Goal: Task Accomplishment & Management: Complete application form

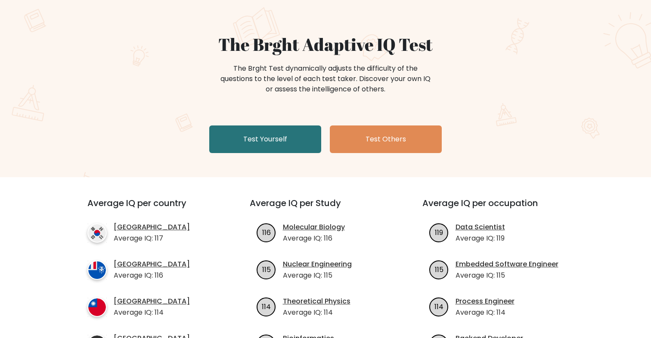
scroll to position [63, 0]
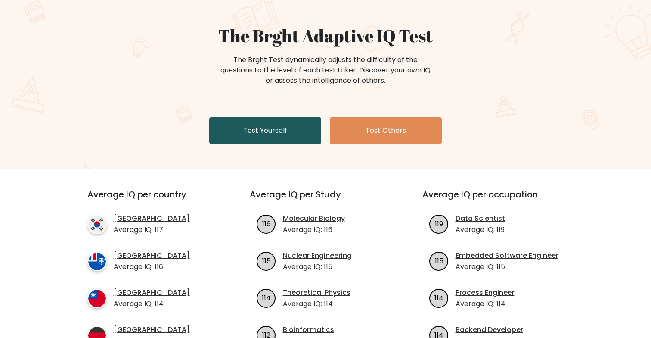
click at [253, 125] on link "Test Yourself" at bounding box center [265, 131] width 112 height 28
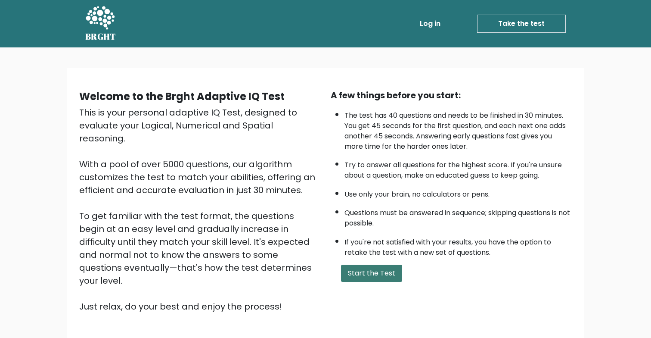
click at [370, 272] on button "Start the Test" at bounding box center [371, 272] width 61 height 17
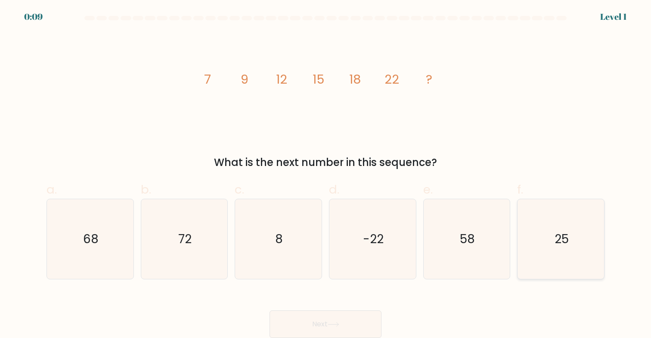
click at [584, 246] on icon "25" at bounding box center [561, 239] width 80 height 80
click at [326, 174] on input "f. 25" at bounding box center [326, 172] width 0 height 6
radio input "true"
click at [345, 329] on button "Next" at bounding box center [326, 324] width 112 height 28
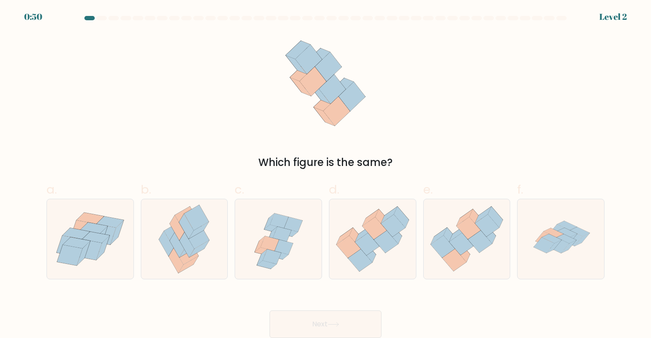
click at [378, 43] on div "Which figure is the same?" at bounding box center [325, 101] width 569 height 137
click at [358, 275] on icon at bounding box center [373, 239] width 87 height 75
click at [326, 174] on input "d." at bounding box center [326, 172] width 0 height 6
radio input "true"
click at [339, 310] on button "Next" at bounding box center [326, 324] width 112 height 28
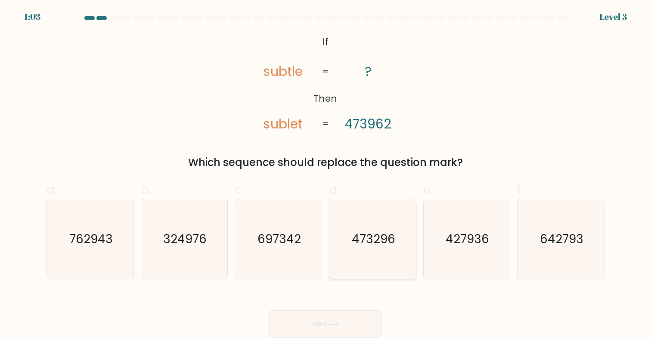
click at [385, 264] on icon "473296" at bounding box center [373, 239] width 80 height 80
click at [326, 174] on input "d. 473296" at bounding box center [326, 172] width 0 height 6
radio input "true"
click at [339, 314] on button "Next" at bounding box center [326, 324] width 112 height 28
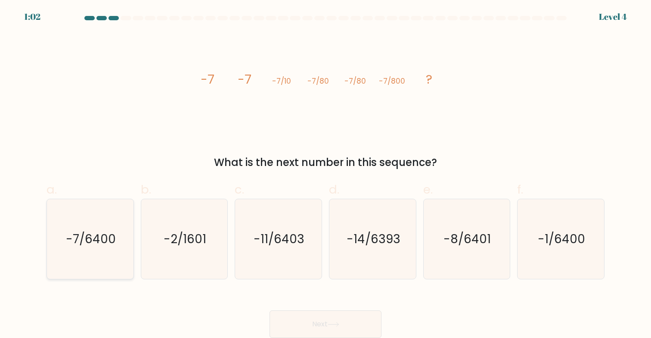
click at [103, 235] on text "-7/6400" at bounding box center [91, 238] width 50 height 17
click at [326, 174] on input "a. -7/6400" at bounding box center [326, 172] width 0 height 6
radio input "true"
click at [301, 312] on button "Next" at bounding box center [326, 324] width 112 height 28
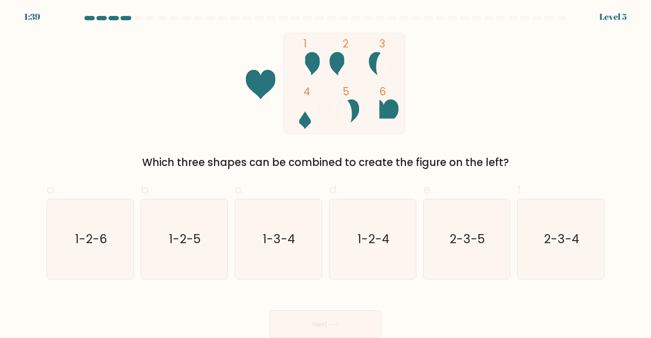
click at [310, 182] on label "c. 1-3-4" at bounding box center [278, 229] width 87 height 99
click at [326, 174] on input "c. 1-3-4" at bounding box center [326, 172] width 0 height 6
radio input "true"
click at [363, 262] on icon "1-2-4" at bounding box center [373, 239] width 80 height 80
click at [326, 174] on input "d. 1-2-4" at bounding box center [326, 172] width 0 height 6
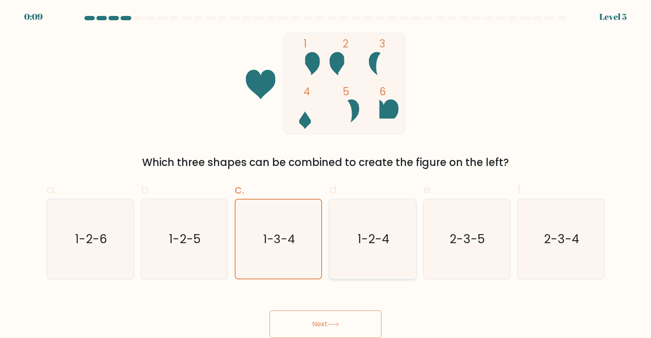
radio input "true"
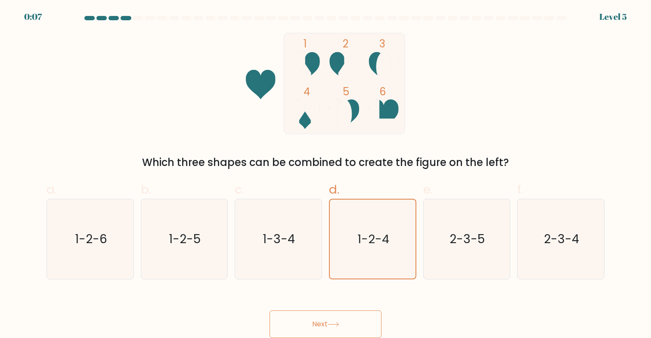
click at [335, 316] on button "Next" at bounding box center [326, 324] width 112 height 28
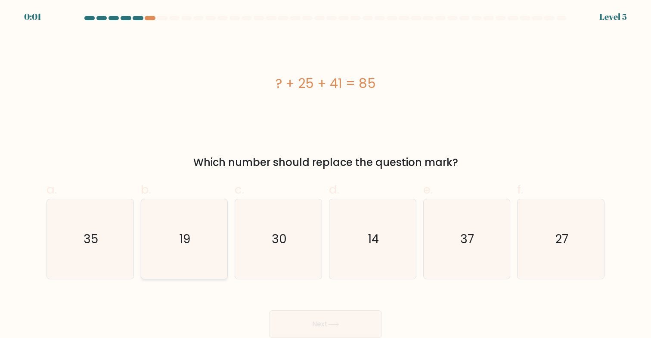
click at [199, 233] on icon "19" at bounding box center [184, 239] width 80 height 80
click at [326, 174] on input "b. 19" at bounding box center [326, 172] width 0 height 6
radio input "true"
click at [340, 319] on div "Next" at bounding box center [325, 313] width 569 height 48
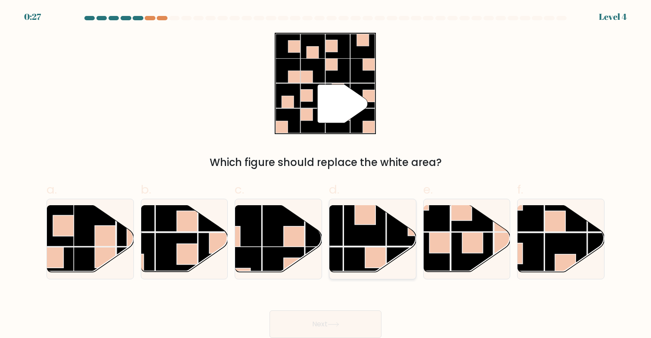
click at [364, 221] on rect at bounding box center [365, 214] width 21 height 21
click at [326, 174] on input "d." at bounding box center [326, 172] width 0 height 6
radio input "true"
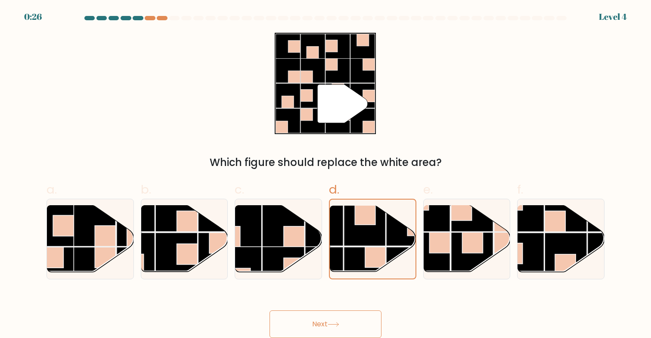
click at [331, 318] on button "Next" at bounding box center [326, 324] width 112 height 28
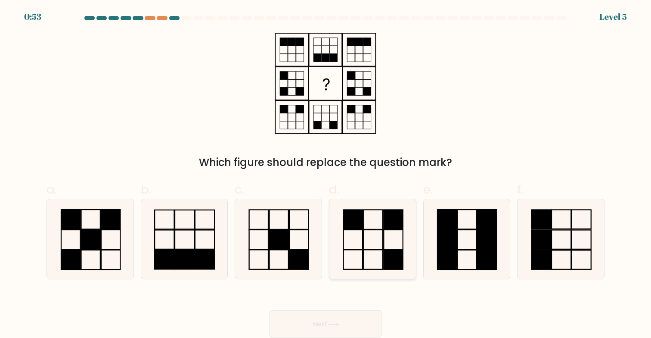
click at [355, 234] on icon at bounding box center [373, 239] width 80 height 80
click at [326, 174] on input "d." at bounding box center [326, 172] width 0 height 6
radio input "true"
click at [360, 317] on button "Next" at bounding box center [326, 324] width 112 height 28
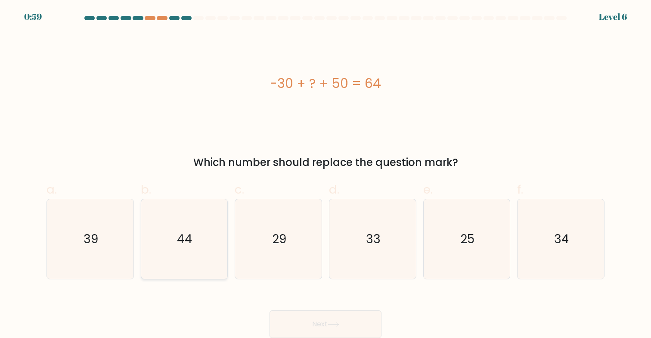
click at [177, 233] on icon "44" at bounding box center [184, 239] width 80 height 80
click at [326, 174] on input "b. 44" at bounding box center [326, 172] width 0 height 6
radio input "true"
click at [280, 322] on button "Next" at bounding box center [326, 324] width 112 height 28
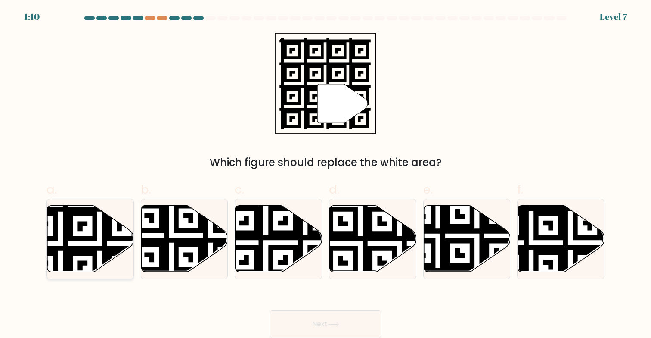
click at [58, 251] on icon at bounding box center [90, 238] width 87 height 66
click at [326, 174] on input "a." at bounding box center [326, 172] width 0 height 6
radio input "true"
click at [277, 321] on button "Next" at bounding box center [326, 324] width 112 height 28
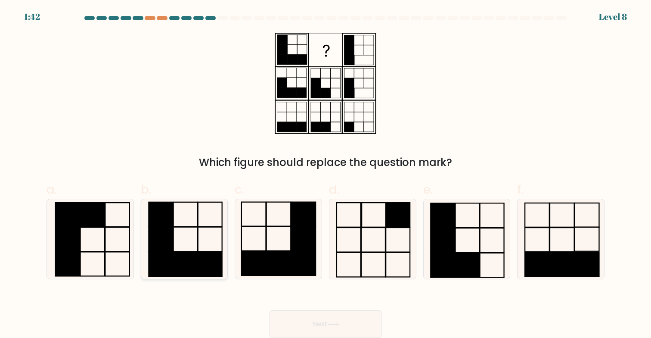
click at [188, 247] on icon at bounding box center [184, 239] width 80 height 80
click at [326, 174] on input "b." at bounding box center [326, 172] width 0 height 6
radio input "true"
click at [305, 327] on button "Next" at bounding box center [326, 324] width 112 height 28
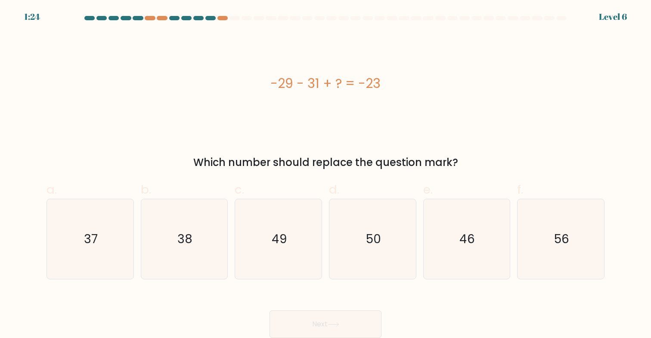
click at [299, 108] on div "-29 - 31 + ? = -23" at bounding box center [326, 83] width 558 height 101
click at [453, 196] on label "e. 46" at bounding box center [466, 229] width 87 height 99
click at [326, 174] on input "e. 46" at bounding box center [326, 172] width 0 height 6
radio input "true"
click at [339, 323] on icon at bounding box center [334, 324] width 12 height 5
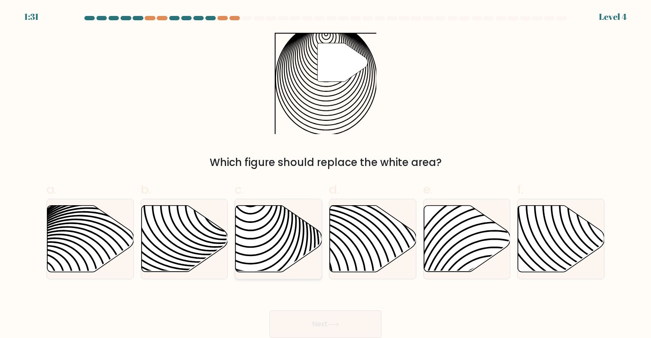
click at [255, 242] on icon at bounding box center [279, 238] width 87 height 66
click at [326, 174] on input "c." at bounding box center [326, 172] width 0 height 6
radio input "true"
click at [280, 318] on button "Next" at bounding box center [326, 324] width 112 height 28
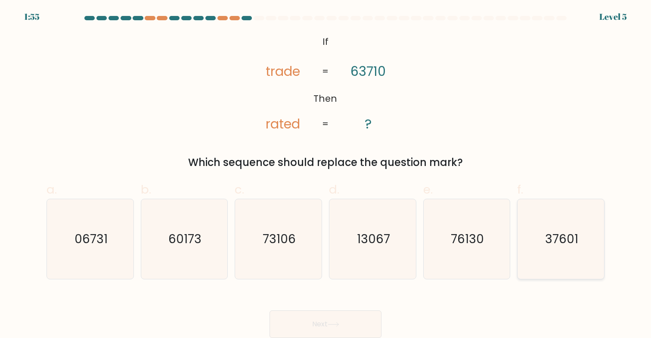
click at [526, 250] on icon "37601" at bounding box center [561, 239] width 80 height 80
click at [326, 174] on input "f. 37601" at bounding box center [326, 172] width 0 height 6
radio input "true"
click at [341, 308] on div "Next" at bounding box center [325, 313] width 569 height 48
click at [336, 312] on button "Next" at bounding box center [326, 324] width 112 height 28
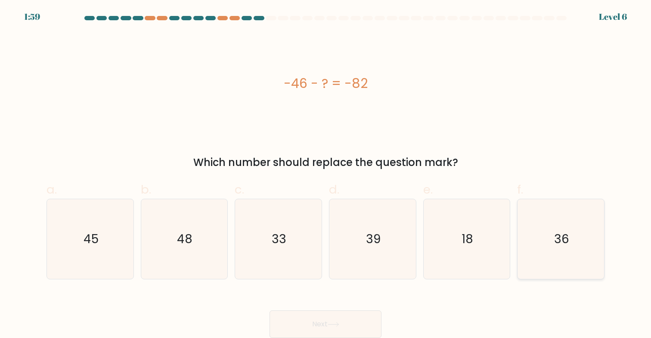
click at [584, 252] on icon "36" at bounding box center [561, 239] width 80 height 80
click at [326, 174] on input "f. 36" at bounding box center [326, 172] width 0 height 6
radio input "true"
click at [311, 313] on button "Next" at bounding box center [326, 324] width 112 height 28
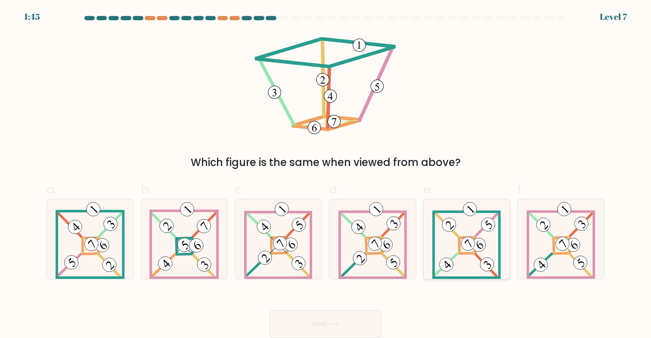
click at [453, 234] on icon at bounding box center [466, 239] width 68 height 80
click at [326, 174] on input "e." at bounding box center [326, 172] width 0 height 6
radio input "true"
click at [114, 246] on icon at bounding box center [90, 239] width 69 height 80
click at [326, 174] on input "a." at bounding box center [326, 172] width 0 height 6
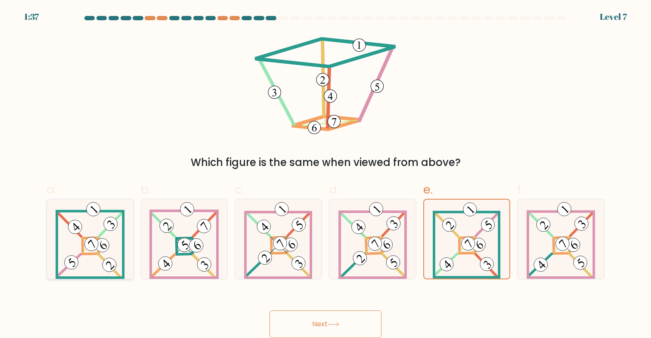
radio input "true"
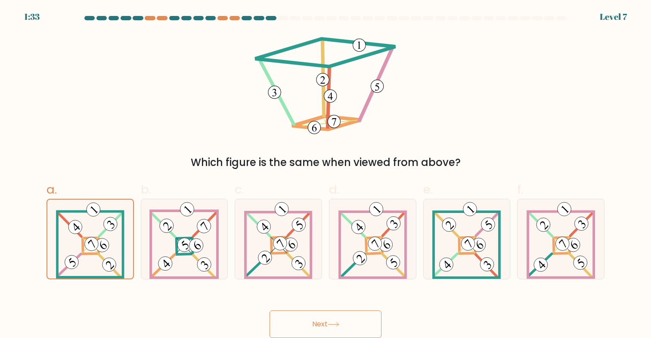
click at [315, 320] on button "Next" at bounding box center [326, 324] width 112 height 28
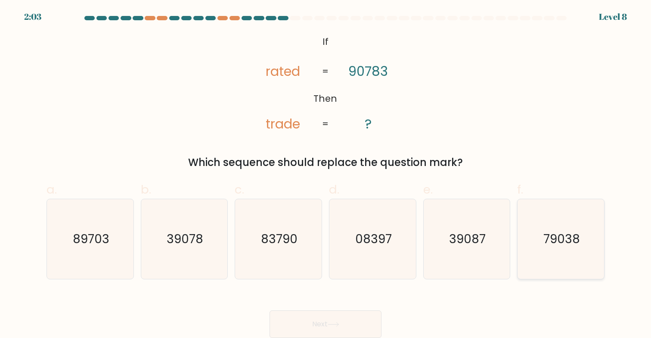
click at [564, 258] on icon "79038" at bounding box center [561, 239] width 80 height 80
click at [326, 174] on input "f. 79038" at bounding box center [326, 172] width 0 height 6
radio input "true"
click at [333, 319] on button "Next" at bounding box center [326, 324] width 112 height 28
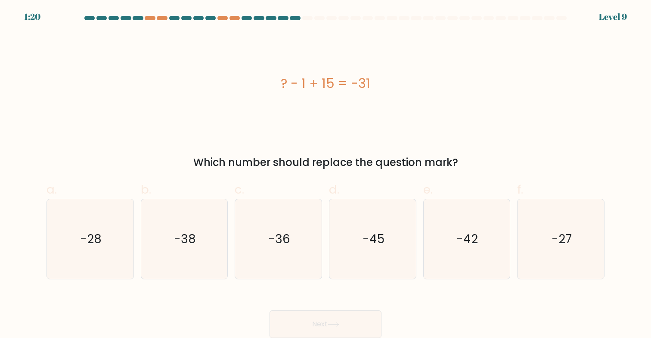
click at [356, 197] on label "d. -45" at bounding box center [372, 229] width 87 height 99
click at [326, 174] on input "d. -45" at bounding box center [326, 172] width 0 height 6
radio input "true"
click at [328, 320] on button "Next" at bounding box center [326, 324] width 112 height 28
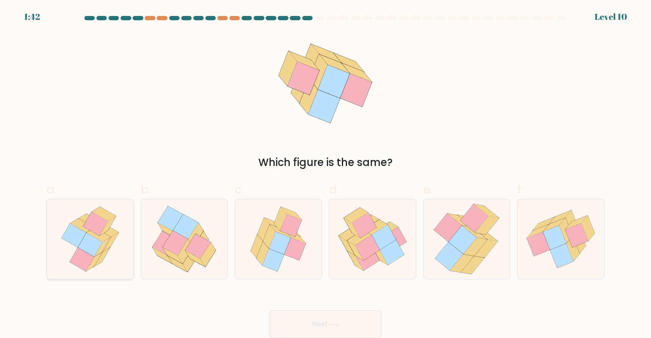
click at [78, 250] on icon at bounding box center [82, 259] width 25 height 24
click at [326, 174] on input "a." at bounding box center [326, 172] width 0 height 6
radio input "true"
click at [337, 317] on button "Next" at bounding box center [326, 324] width 112 height 28
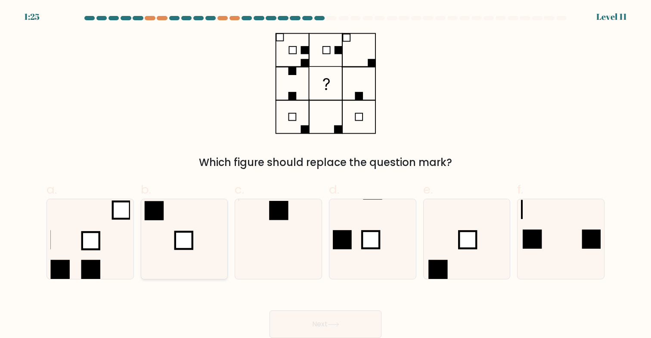
click at [172, 229] on icon at bounding box center [184, 239] width 80 height 80
click at [326, 174] on input "b." at bounding box center [326, 172] width 0 height 6
radio input "true"
click at [346, 246] on rect at bounding box center [342, 239] width 19 height 19
click at [326, 174] on input "d." at bounding box center [326, 172] width 0 height 6
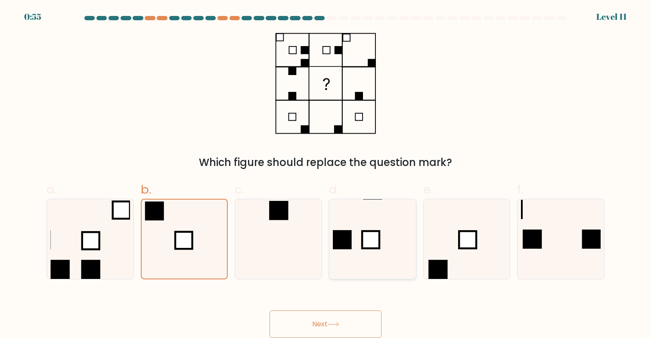
radio input "true"
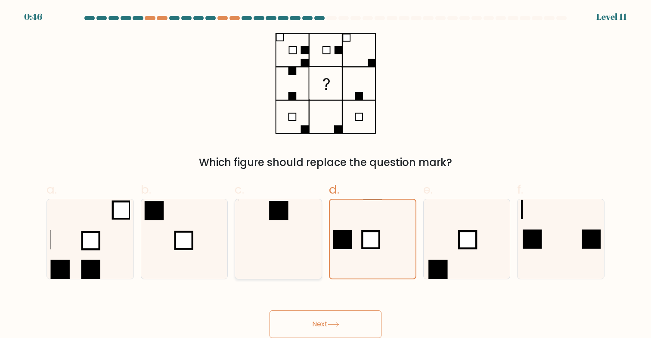
click at [262, 250] on icon at bounding box center [279, 239] width 80 height 80
click at [326, 174] on input "c." at bounding box center [326, 172] width 0 height 6
radio input "true"
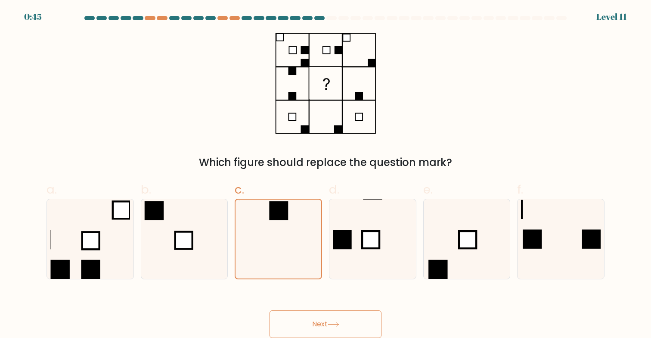
click at [327, 328] on button "Next" at bounding box center [326, 324] width 112 height 28
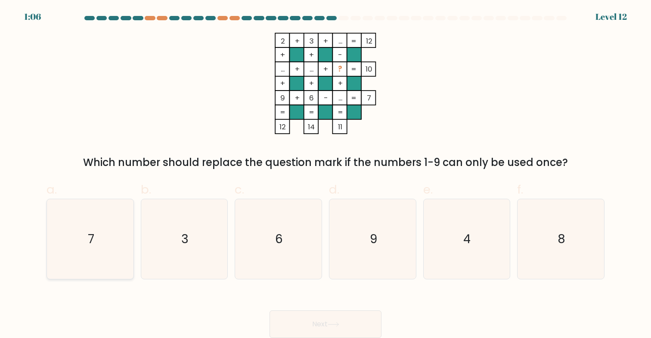
click at [107, 242] on icon "7" at bounding box center [90, 239] width 80 height 80
click at [326, 174] on input "a. 7" at bounding box center [326, 172] width 0 height 6
radio input "true"
click at [298, 322] on button "Next" at bounding box center [326, 324] width 112 height 28
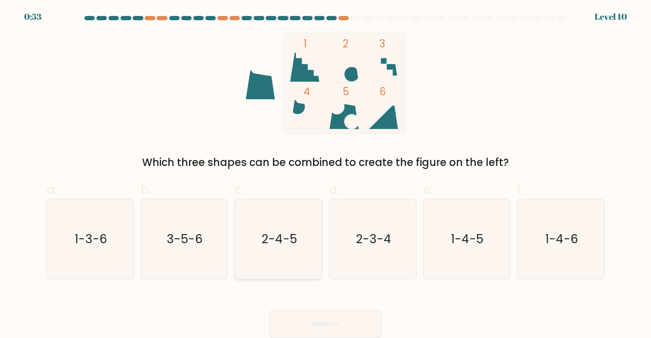
click at [279, 246] on text "2-4-5" at bounding box center [279, 238] width 36 height 17
click at [326, 174] on input "c. 2-4-5" at bounding box center [326, 172] width 0 height 6
radio input "true"
click at [312, 312] on button "Next" at bounding box center [326, 324] width 112 height 28
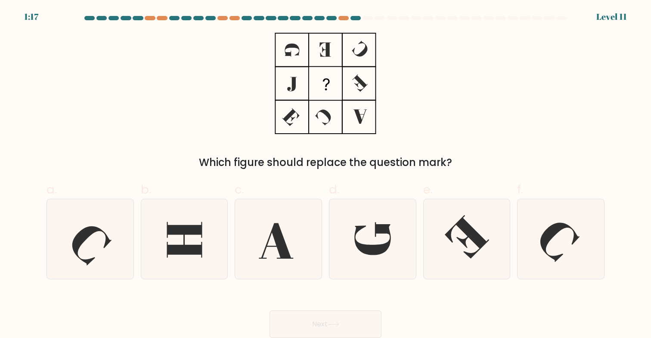
click at [428, 159] on div "Which figure should replace the question mark?" at bounding box center [326, 163] width 548 height 16
click at [437, 131] on div "Which figure should replace the question mark?" at bounding box center [325, 101] width 569 height 137
click at [262, 233] on icon at bounding box center [279, 239] width 80 height 80
click at [326, 174] on input "c." at bounding box center [326, 172] width 0 height 6
radio input "true"
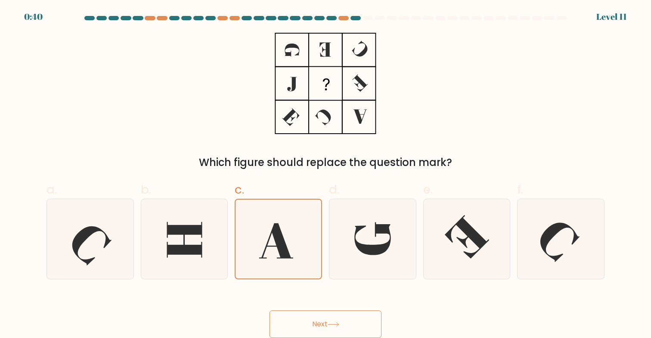
click at [315, 310] on button "Next" at bounding box center [326, 324] width 112 height 28
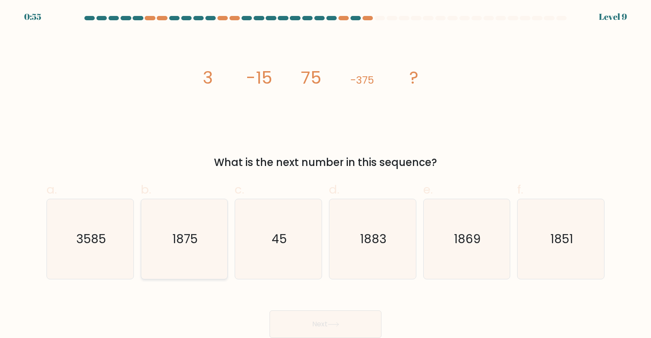
click at [205, 245] on icon "1875" at bounding box center [184, 239] width 80 height 80
click at [326, 174] on input "b. 1875" at bounding box center [326, 172] width 0 height 6
radio input "true"
click at [328, 320] on button "Next" at bounding box center [326, 324] width 112 height 28
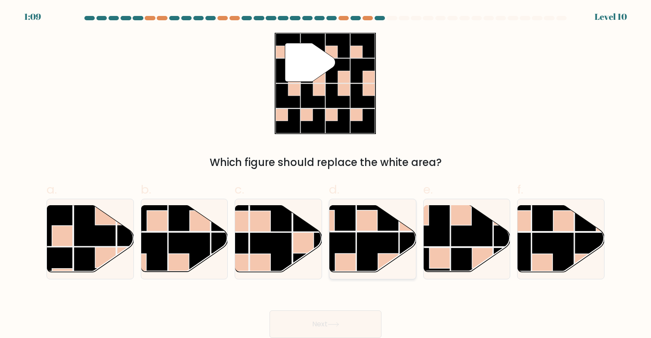
click at [365, 226] on rect at bounding box center [367, 220] width 21 height 21
click at [326, 174] on input "d." at bounding box center [326, 172] width 0 height 6
radio input "true"
click at [310, 314] on button "Next" at bounding box center [326, 324] width 112 height 28
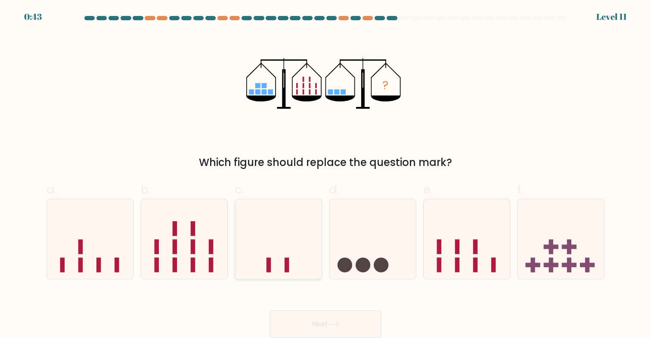
click at [258, 245] on icon at bounding box center [278, 239] width 87 height 72
click at [326, 174] on input "c." at bounding box center [326, 172] width 0 height 6
radio input "true"
click at [283, 327] on button "Next" at bounding box center [326, 324] width 112 height 28
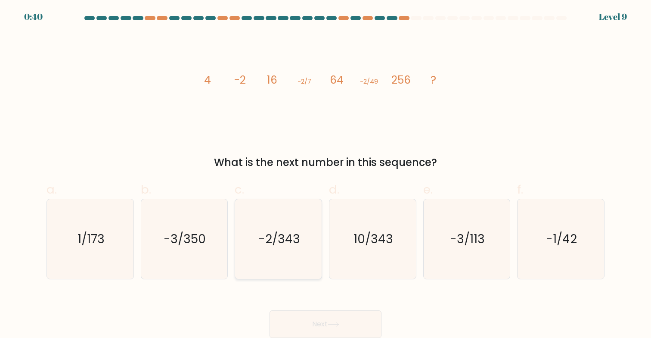
click at [286, 222] on icon "-2/343" at bounding box center [279, 239] width 80 height 80
click at [326, 174] on input "c. -2/343" at bounding box center [326, 172] width 0 height 6
radio input "true"
click at [314, 317] on button "Next" at bounding box center [326, 324] width 112 height 28
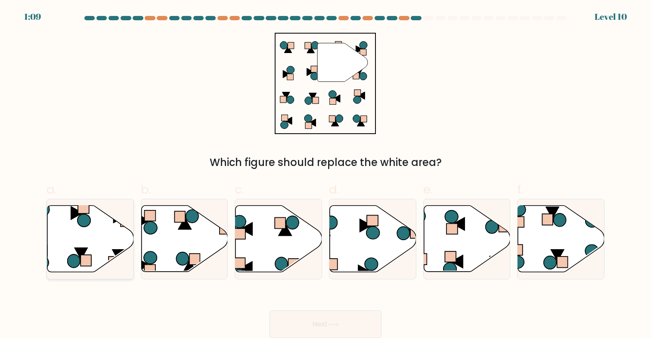
click at [100, 263] on icon at bounding box center [90, 238] width 87 height 66
click at [326, 174] on input "a." at bounding box center [326, 172] width 0 height 6
radio input "true"
click at [306, 318] on button "Next" at bounding box center [326, 324] width 112 height 28
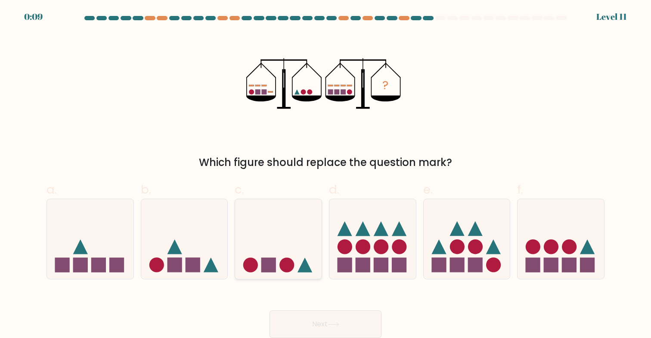
click at [269, 235] on icon at bounding box center [278, 239] width 87 height 72
click at [326, 174] on input "c." at bounding box center [326, 172] width 0 height 6
radio input "true"
click at [457, 248] on circle at bounding box center [457, 246] width 15 height 15
click at [326, 174] on input "e." at bounding box center [326, 172] width 0 height 6
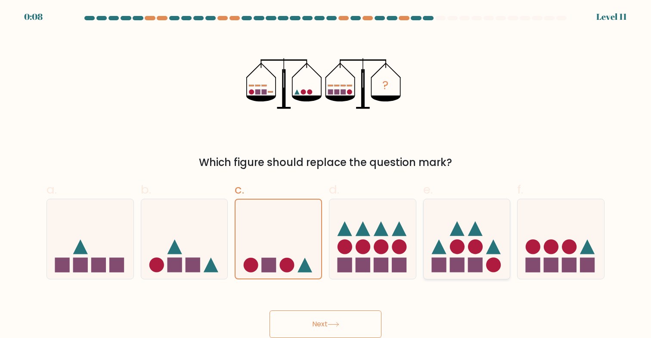
radio input "true"
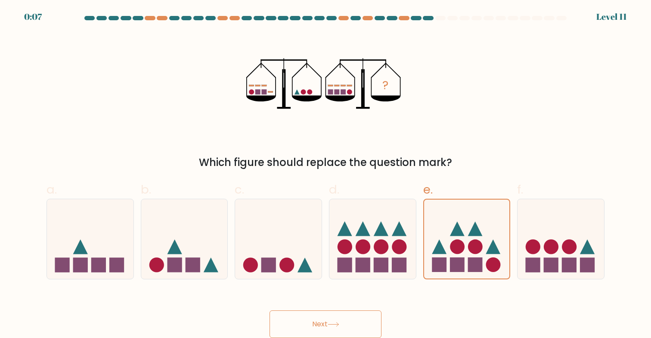
click at [334, 320] on button "Next" at bounding box center [326, 324] width 112 height 28
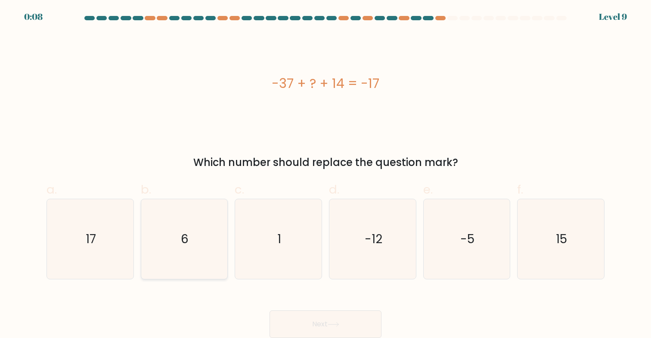
click at [190, 223] on icon "6" at bounding box center [184, 239] width 80 height 80
click at [326, 174] on input "b. 6" at bounding box center [326, 172] width 0 height 6
radio input "true"
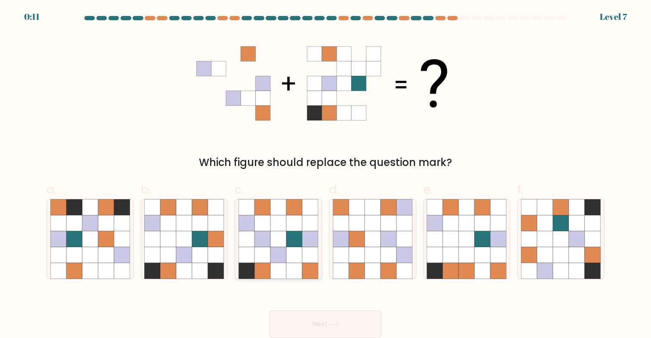
click at [266, 261] on icon at bounding box center [263, 255] width 16 height 16
click at [326, 174] on input "c." at bounding box center [326, 172] width 0 height 6
radio input "true"
click at [317, 319] on button "Next" at bounding box center [326, 324] width 112 height 28
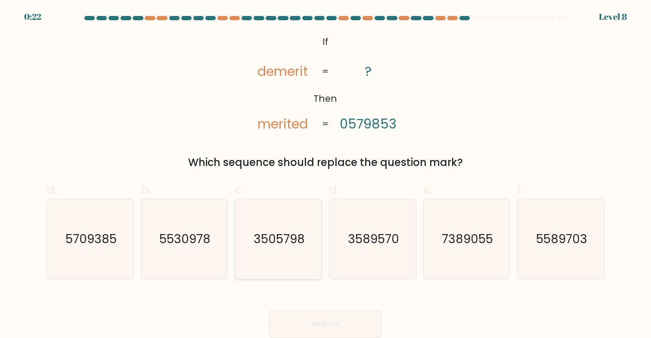
click at [300, 226] on icon "3505798" at bounding box center [279, 239] width 80 height 80
click at [326, 174] on input "c. 3505798" at bounding box center [326, 172] width 0 height 6
radio input "true"
click at [305, 320] on button "Next" at bounding box center [326, 324] width 112 height 28
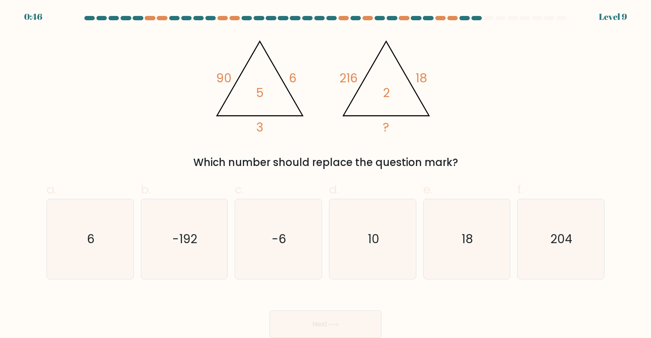
click at [315, 152] on div "@import url('https://fonts.googleapis.com/css?family=Abril+Fatface:400,100,100i…" at bounding box center [325, 101] width 569 height 137
click at [135, 228] on div "a. 6" at bounding box center [90, 229] width 94 height 99
click at [117, 228] on icon "6" at bounding box center [90, 239] width 80 height 80
click at [326, 174] on input "a. 6" at bounding box center [326, 172] width 0 height 6
radio input "true"
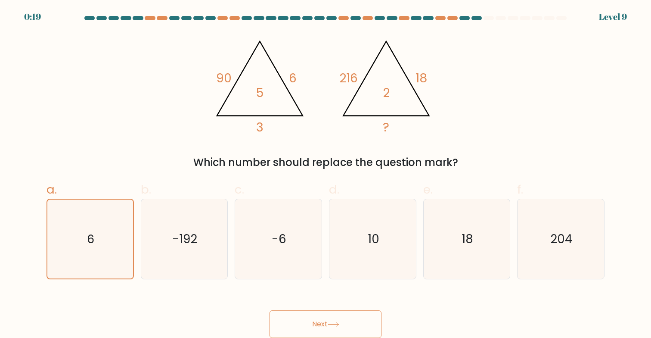
click at [339, 316] on button "Next" at bounding box center [326, 324] width 112 height 28
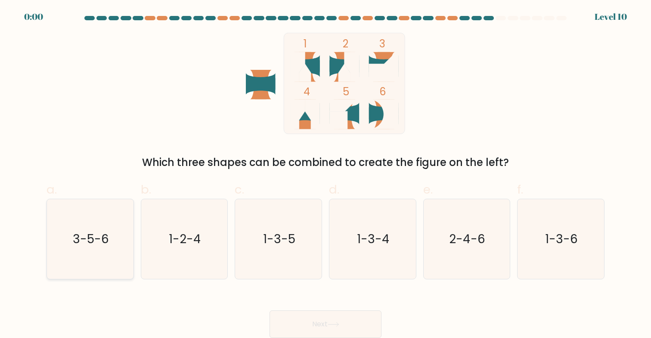
click at [117, 230] on icon "3-5-6" at bounding box center [90, 239] width 80 height 80
click at [326, 174] on input "a. 3-5-6" at bounding box center [326, 172] width 0 height 6
radio input "true"
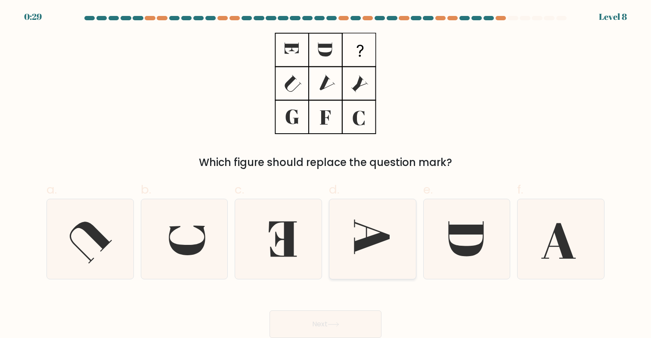
click at [341, 264] on icon at bounding box center [373, 239] width 80 height 80
click at [326, 174] on input "d." at bounding box center [326, 172] width 0 height 6
radio input "true"
click at [347, 318] on button "Next" at bounding box center [326, 324] width 112 height 28
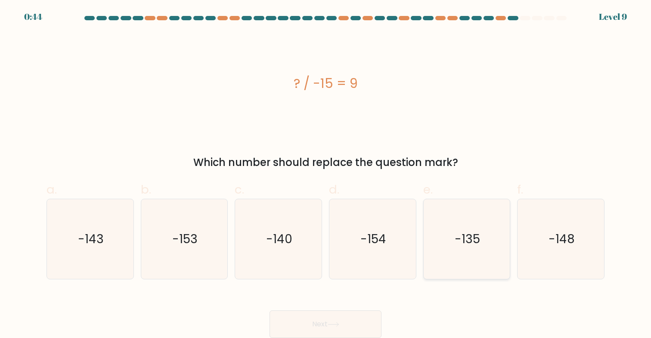
click at [453, 239] on icon "-135" at bounding box center [467, 239] width 80 height 80
click at [326, 174] on input "e. -135" at bounding box center [326, 172] width 0 height 6
radio input "true"
click at [338, 315] on button "Next" at bounding box center [326, 324] width 112 height 28
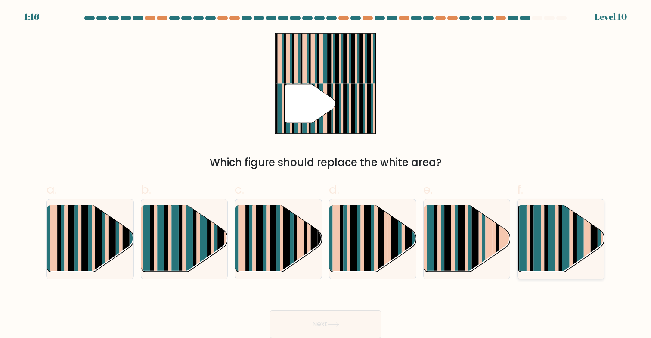
click at [571, 260] on rect at bounding box center [571, 247] width 3 height 86
click at [326, 174] on input "f." at bounding box center [326, 172] width 0 height 6
radio input "true"
click at [342, 333] on button "Next" at bounding box center [326, 324] width 112 height 28
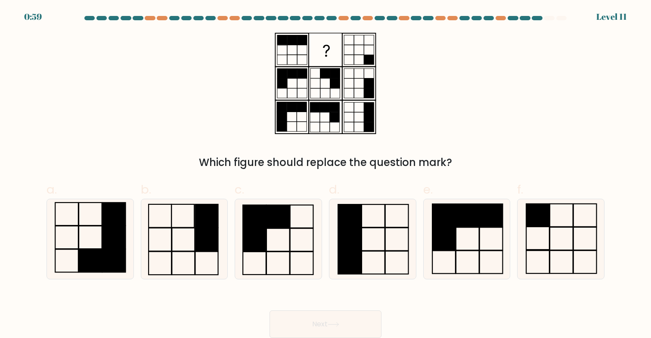
click at [413, 121] on div "Which figure should replace the question mark?" at bounding box center [325, 101] width 569 height 137
click at [560, 226] on icon at bounding box center [561, 239] width 80 height 80
click at [326, 174] on input "f." at bounding box center [326, 172] width 0 height 6
radio input "true"
click at [346, 318] on button "Next" at bounding box center [326, 324] width 112 height 28
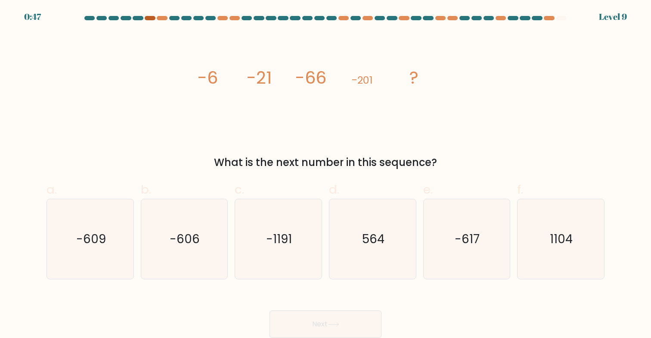
click at [147, 19] on div at bounding box center [150, 18] width 10 height 4
click at [513, 19] on div at bounding box center [513, 18] width 10 height 4
click at [503, 19] on div at bounding box center [501, 18] width 10 height 4
click at [492, 143] on div "image/svg+xml -6 -21 -66 -201 ? What is the next number in this sequence?" at bounding box center [325, 101] width 569 height 137
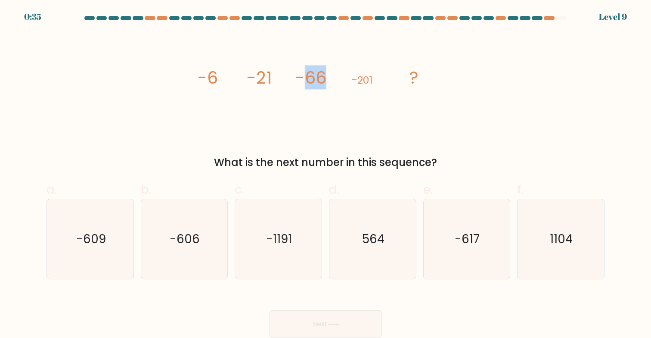
drag, startPoint x: 307, startPoint y: 78, endPoint x: 333, endPoint y: 78, distance: 26.3
click at [333, 78] on icon "image/svg+xml -6 -21 -66 -201 ?" at bounding box center [325, 83] width 258 height 101
click at [288, 260] on icon "-1191" at bounding box center [279, 239] width 80 height 80
click at [326, 174] on input "c. -1191" at bounding box center [326, 172] width 0 height 6
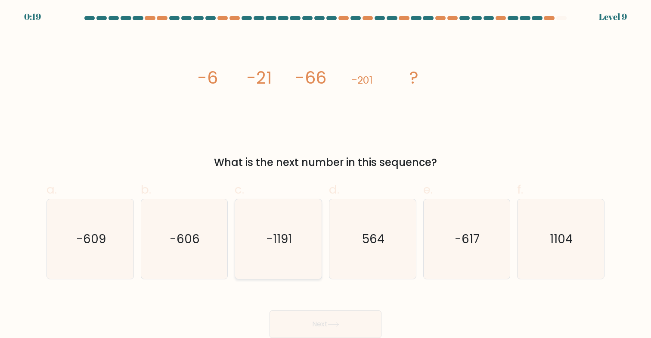
radio input "true"
click at [286, 313] on button "Next" at bounding box center [326, 324] width 112 height 28
click at [196, 239] on text "-606" at bounding box center [185, 238] width 30 height 17
click at [326, 174] on input "b. -606" at bounding box center [326, 172] width 0 height 6
radio input "true"
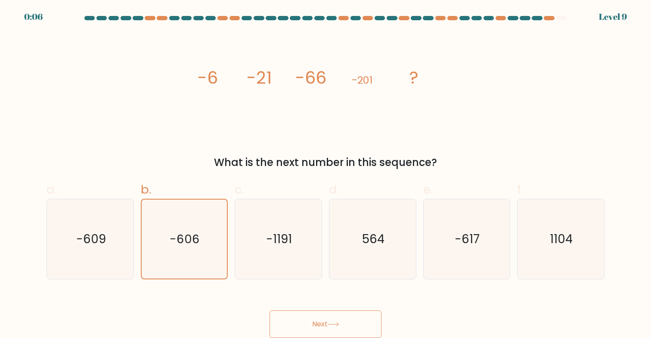
click at [306, 319] on button "Next" at bounding box center [326, 324] width 112 height 28
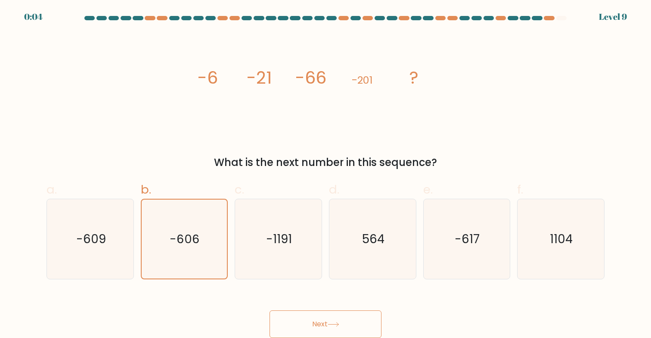
click at [306, 319] on button "Next" at bounding box center [326, 324] width 112 height 28
click at [347, 309] on div "Next" at bounding box center [325, 313] width 569 height 48
click at [336, 321] on button "Next" at bounding box center [326, 324] width 112 height 28
click at [174, 216] on icon "-606" at bounding box center [184, 238] width 79 height 79
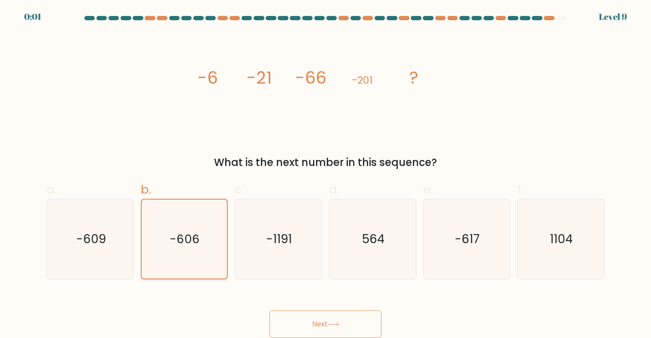
click at [326, 174] on input "b. -606" at bounding box center [326, 172] width 0 height 6
click at [174, 216] on icon "-606" at bounding box center [184, 238] width 79 height 79
click at [326, 174] on input "b. -606" at bounding box center [326, 172] width 0 height 6
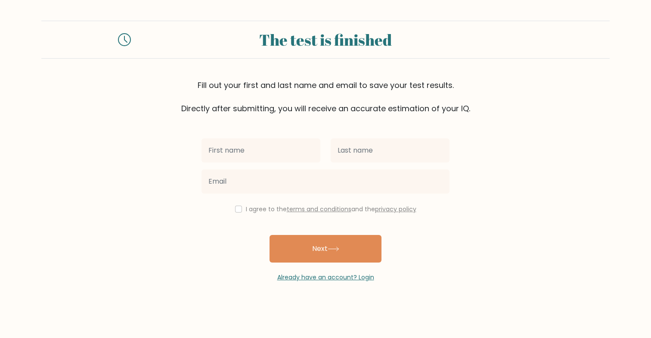
click at [243, 147] on input "text" at bounding box center [261, 150] width 119 height 24
type input "[PERSON_NAME]"
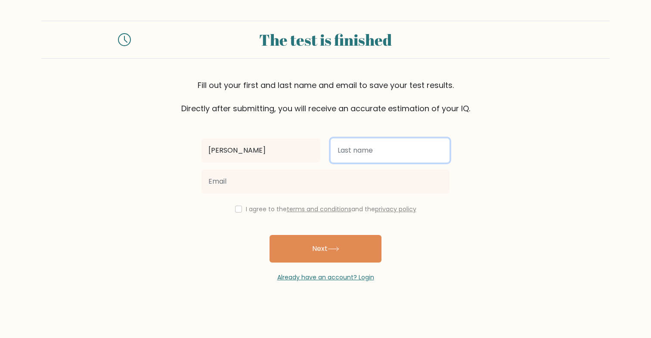
click at [372, 148] on input "text" at bounding box center [390, 150] width 119 height 24
type input "Kumara"
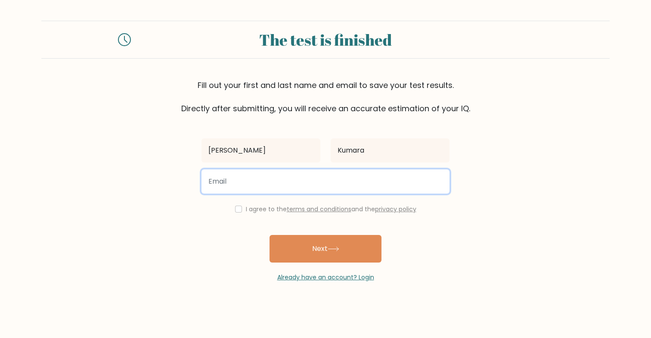
click at [283, 183] on input "email" at bounding box center [326, 181] width 248 height 24
type input "hemanthkumara.5602@gmail.com"
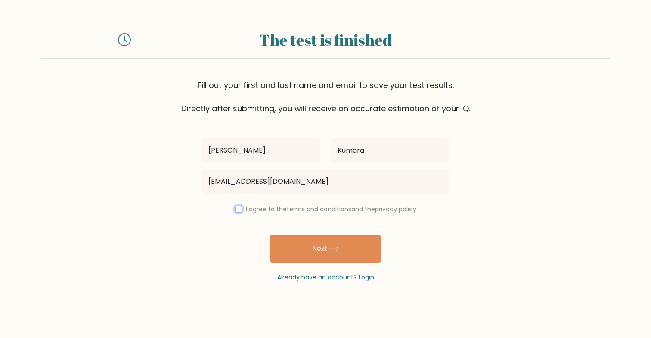
click at [239, 207] on input "checkbox" at bounding box center [238, 208] width 7 height 7
checkbox input "true"
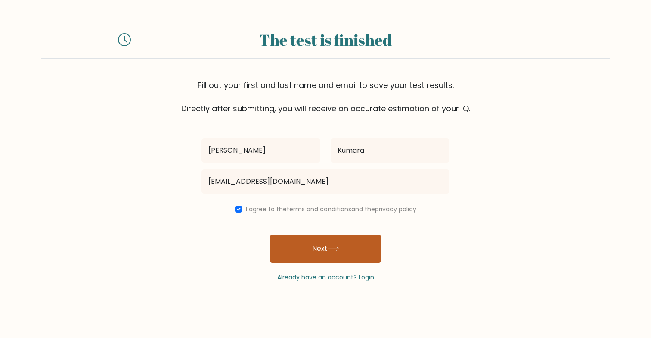
click at [295, 243] on button "Next" at bounding box center [326, 249] width 112 height 28
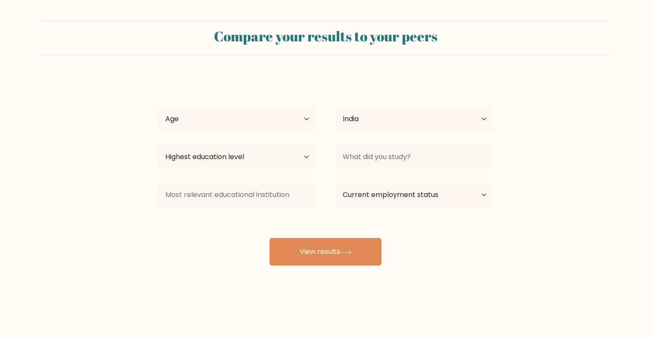
select select "IN"
click at [262, 119] on select "Age Under [DEMOGRAPHIC_DATA] [DEMOGRAPHIC_DATA] [DEMOGRAPHIC_DATA] [DEMOGRAPHIC…" at bounding box center [237, 119] width 157 height 24
select select "18_24"
click at [159, 107] on select "Age Under [DEMOGRAPHIC_DATA] [DEMOGRAPHIC_DATA] [DEMOGRAPHIC_DATA] [DEMOGRAPHIC…" at bounding box center [237, 119] width 157 height 24
click at [266, 152] on select "Highest education level No schooling Primary Lower Secondary Upper Secondary Oc…" at bounding box center [237, 157] width 157 height 24
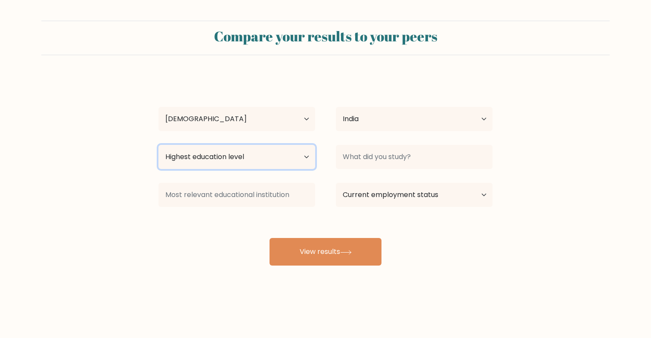
select select "bachelors_degree"
click at [159, 145] on select "Highest education level No schooling Primary Lower Secondary Upper Secondary Oc…" at bounding box center [237, 157] width 157 height 24
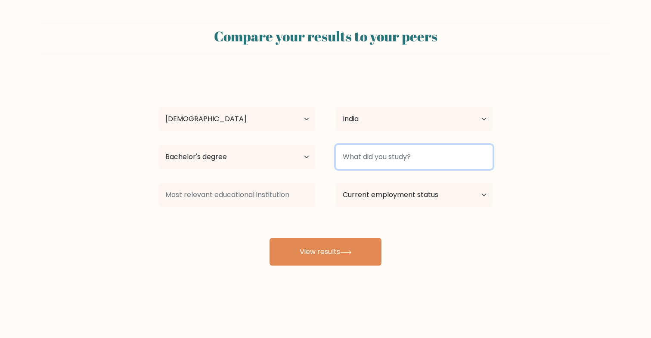
click at [388, 154] on input at bounding box center [414, 157] width 157 height 24
type input "DBIT"
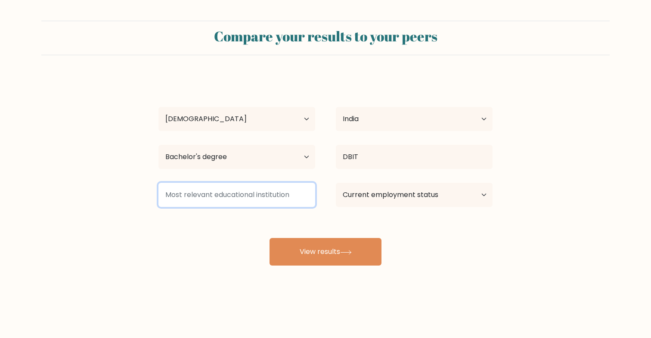
click at [260, 199] on input at bounding box center [237, 195] width 157 height 24
type input "D"
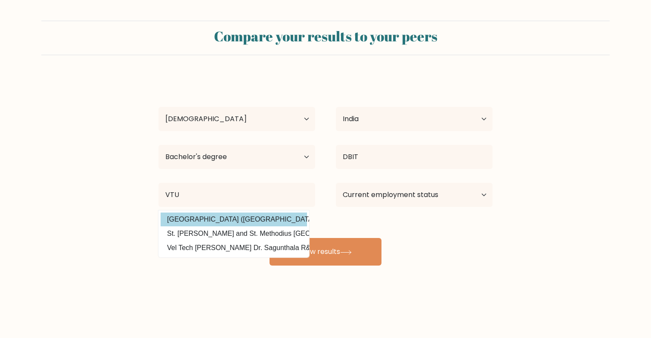
click at [277, 215] on option "[GEOGRAPHIC_DATA] ([GEOGRAPHIC_DATA])" at bounding box center [234, 219] width 146 height 14
type input "[GEOGRAPHIC_DATA]"
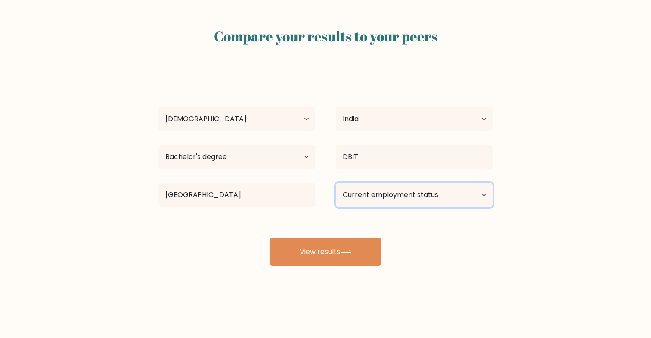
click at [401, 199] on select "Current employment status Employed Student Retired Other / prefer not to answer" at bounding box center [414, 195] width 157 height 24
select select "employed"
click at [336, 183] on select "Current employment status Employed Student Retired Other / prefer not to answer" at bounding box center [414, 195] width 157 height 24
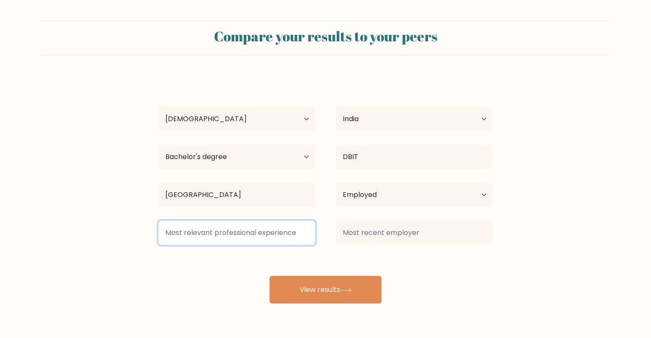
click at [239, 238] on input at bounding box center [237, 233] width 157 height 24
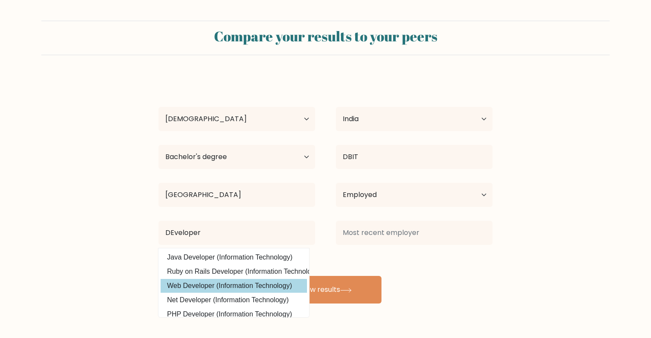
click at [215, 280] on option "Web Developer (Information Technology)" at bounding box center [234, 286] width 146 height 14
type input "Web Developer"
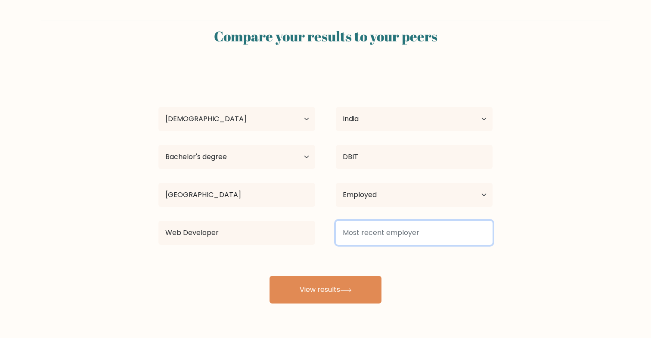
click at [388, 232] on input at bounding box center [414, 233] width 157 height 24
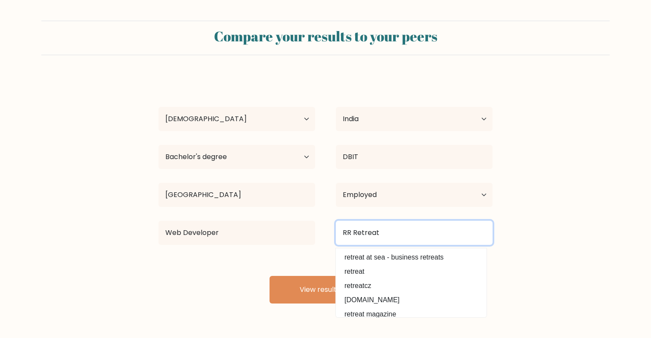
type input "RR Retreat"
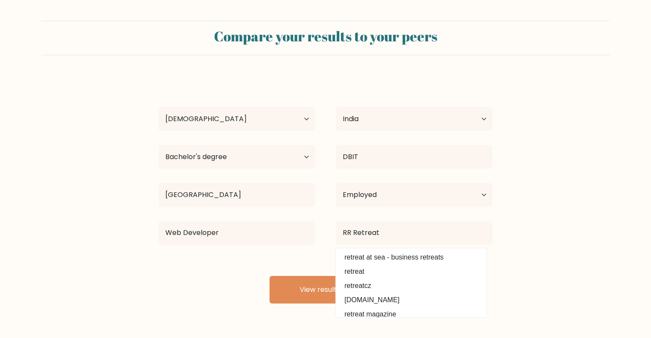
click at [292, 261] on div "[PERSON_NAME] Age Under [DEMOGRAPHIC_DATA] [DEMOGRAPHIC_DATA] [DEMOGRAPHIC_DATA…" at bounding box center [325, 189] width 345 height 227
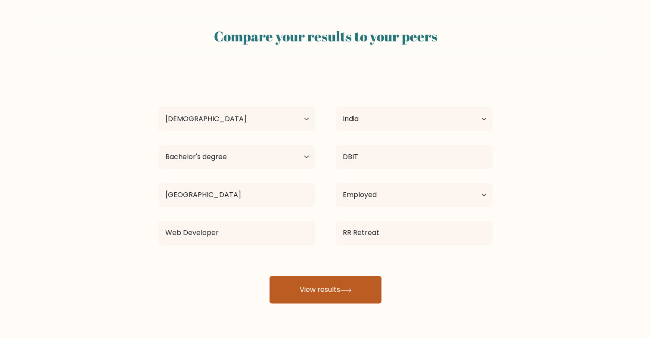
click at [347, 286] on button "View results" at bounding box center [326, 290] width 112 height 28
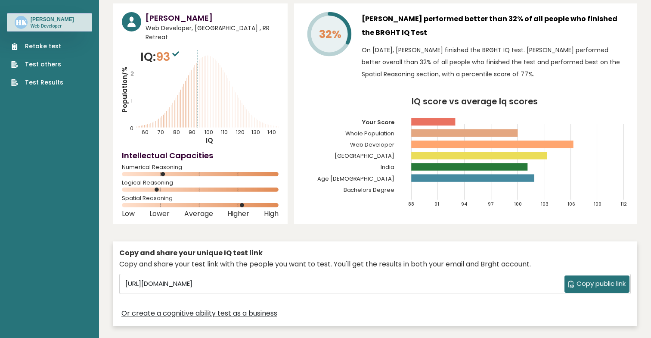
scroll to position [39, 0]
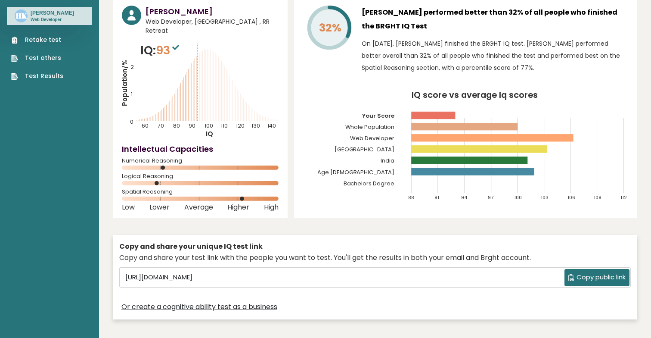
click at [513, 124] on rect at bounding box center [465, 126] width 107 height 7
click at [515, 124] on rect at bounding box center [465, 126] width 107 height 7
click at [411, 127] on icon "IQ score vs average Iq scores 88 91 94 97 100 103 106 109 112 Your Score Whole …" at bounding box center [465, 150] width 325 height 118
drag, startPoint x: 342, startPoint y: 128, endPoint x: 516, endPoint y: 129, distance: 174.0
click at [516, 129] on icon "IQ score vs average Iq scores 88 91 94 97 100 103 106 109 112 Your Score Whole …" at bounding box center [465, 150] width 325 height 118
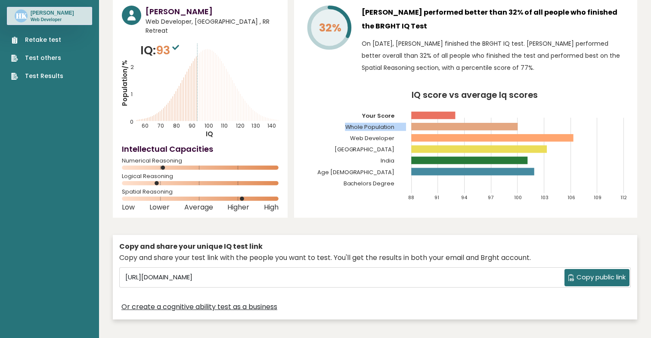
click at [516, 129] on rect at bounding box center [465, 126] width 107 height 7
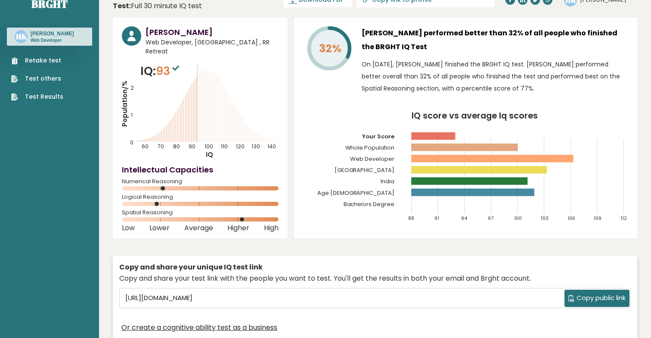
scroll to position [0, 0]
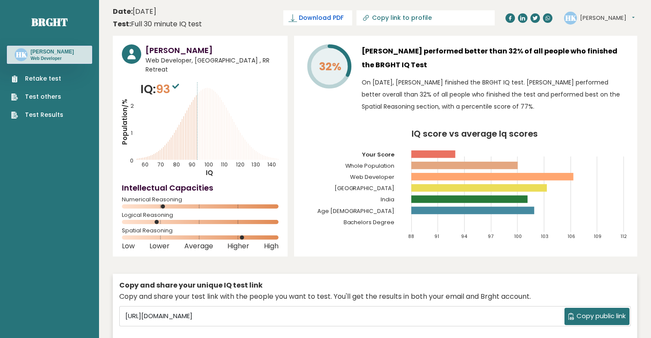
click at [344, 16] on span "Download PDF" at bounding box center [321, 17] width 45 height 9
click at [352, 16] on span "✓ Your PDF is downloaded..." at bounding box center [304, 17] width 98 height 15
click at [307, 41] on div "32% [PERSON_NAME] performed better than 32% of all people who finished the BRGH…" at bounding box center [465, 146] width 343 height 221
click at [593, 20] on button "[PERSON_NAME]" at bounding box center [607, 18] width 55 height 9
click at [622, 17] on div "HK Hemanth Dashboard Profile Settings Logout" at bounding box center [600, 17] width 73 height 17
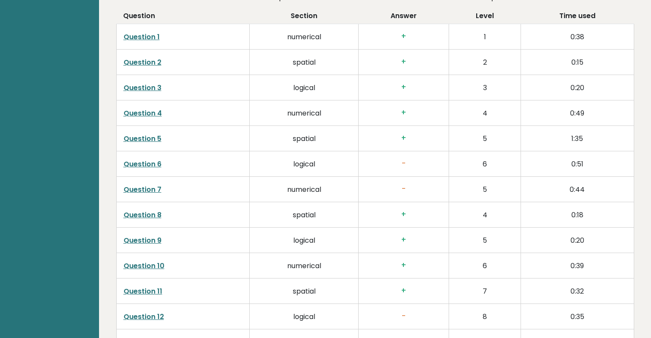
scroll to position [1396, 0]
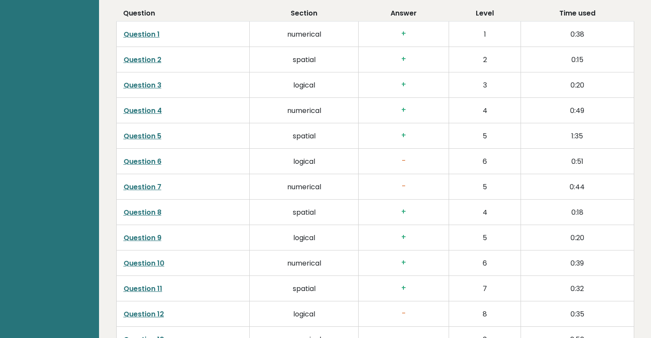
click at [404, 84] on h3 "+" at bounding box center [404, 84] width 76 height 9
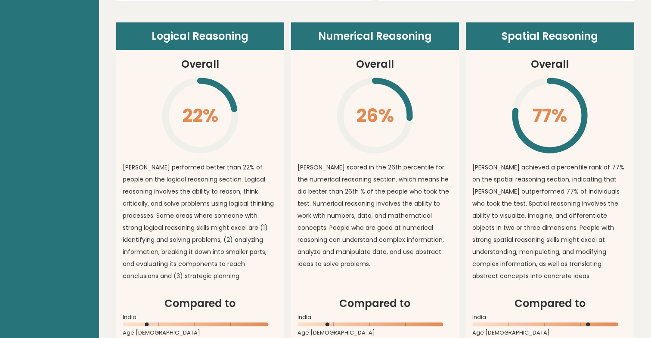
scroll to position [622, 0]
